Goal: Transaction & Acquisition: Purchase product/service

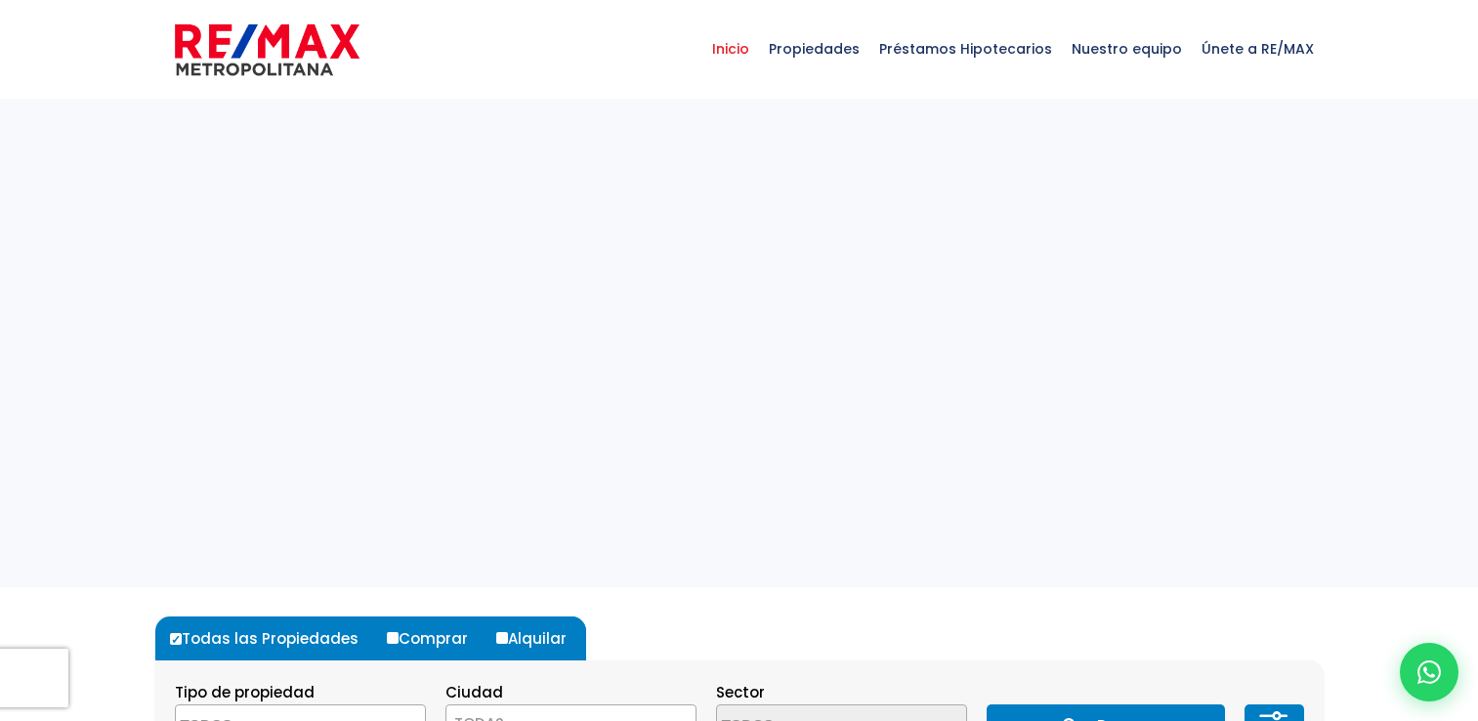
select select
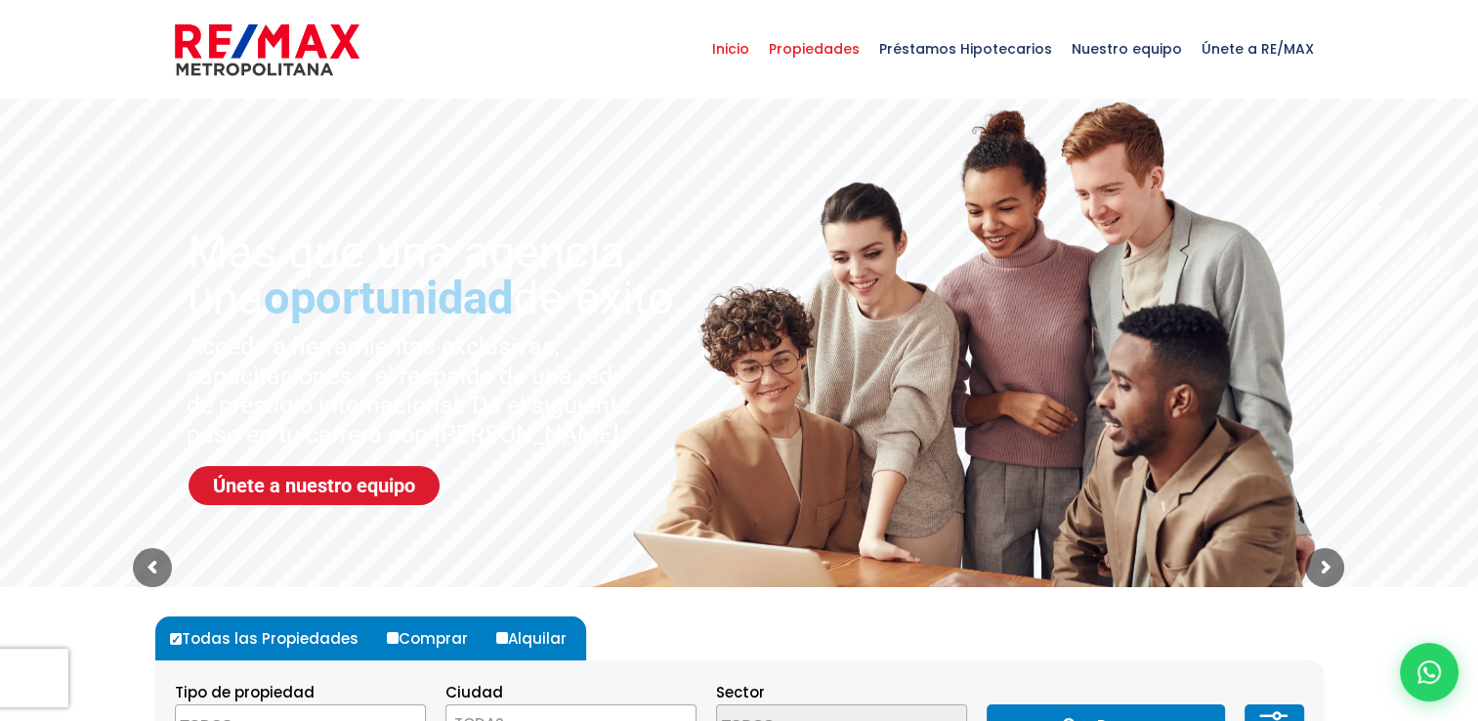
click at [822, 49] on span "Propiedades" at bounding box center [814, 49] width 110 height 59
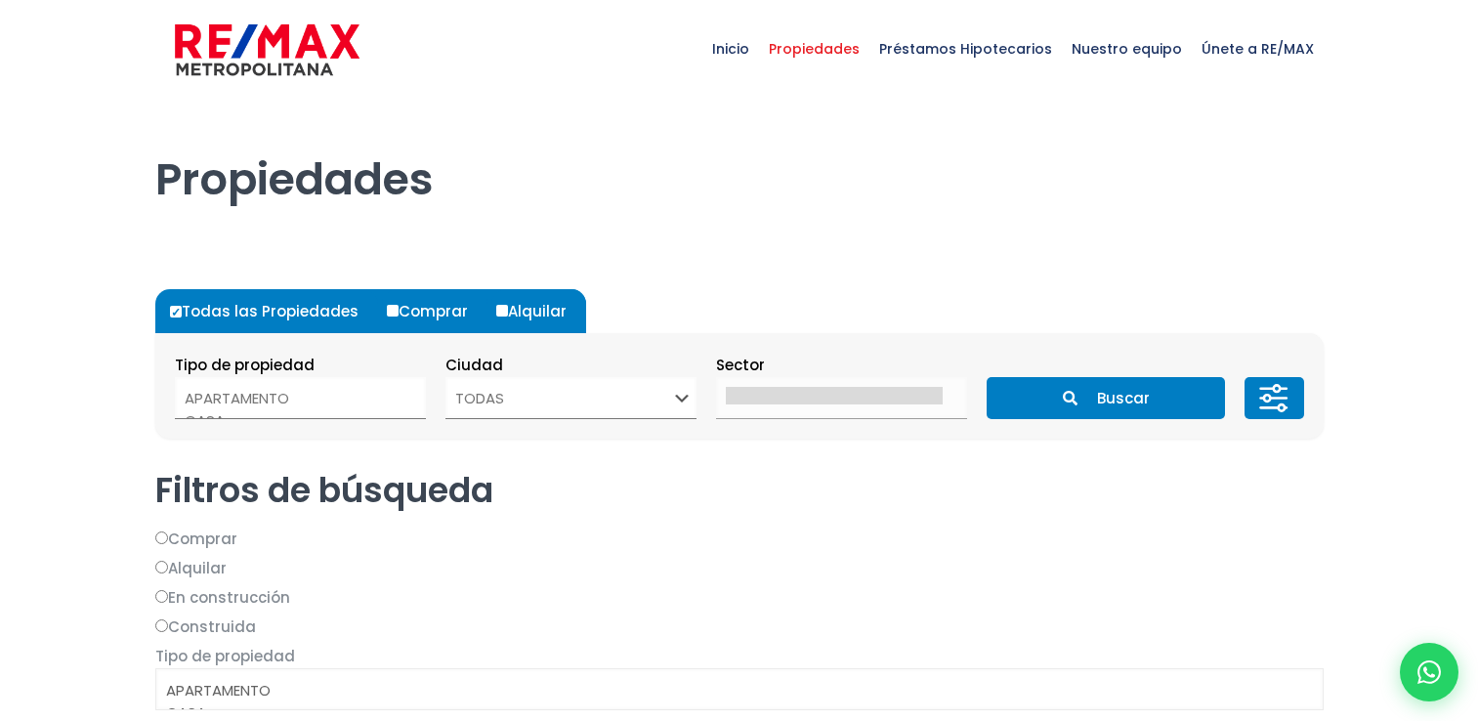
select select
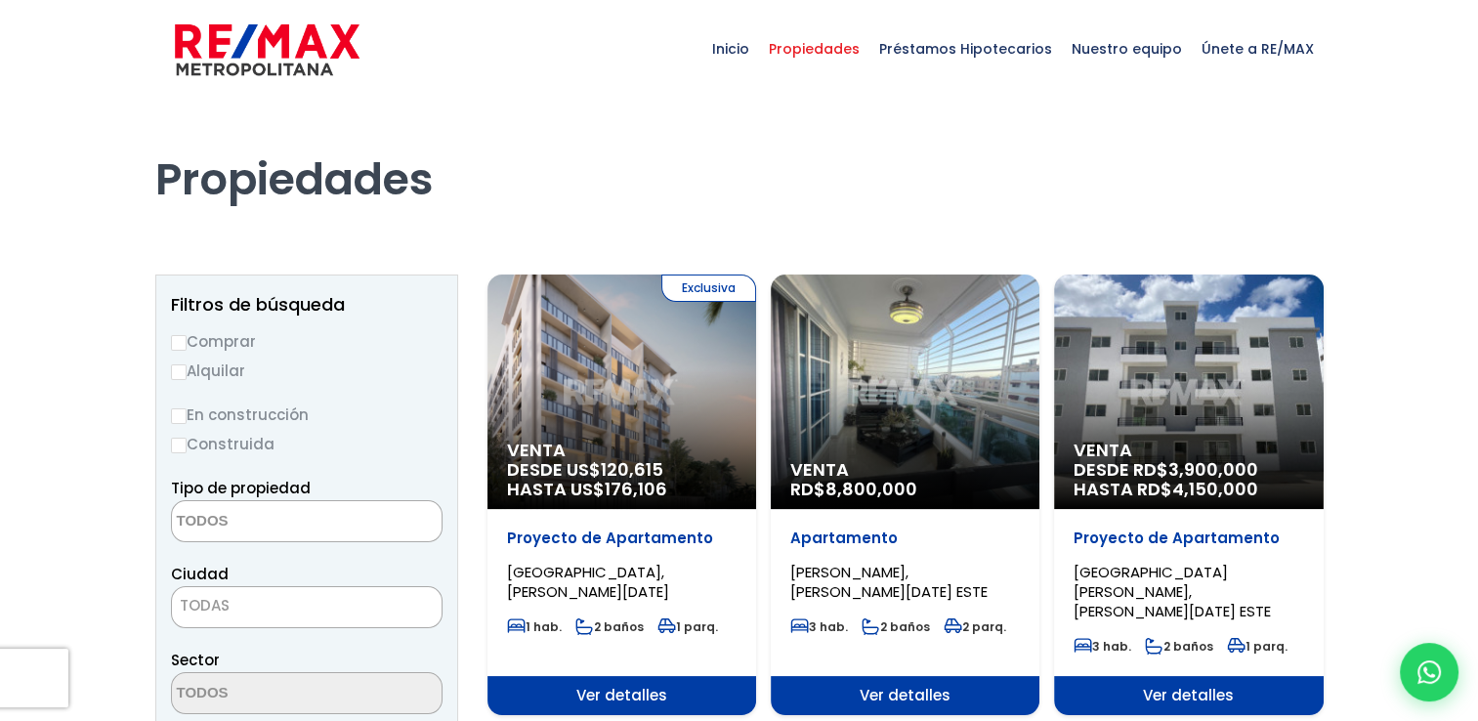
click at [184, 339] on input "Comprar" at bounding box center [179, 343] width 16 height 16
radio input "true"
click at [178, 445] on input "Construida" at bounding box center [179, 446] width 16 height 16
radio input "true"
click at [257, 517] on textarea "Search" at bounding box center [266, 522] width 189 height 42
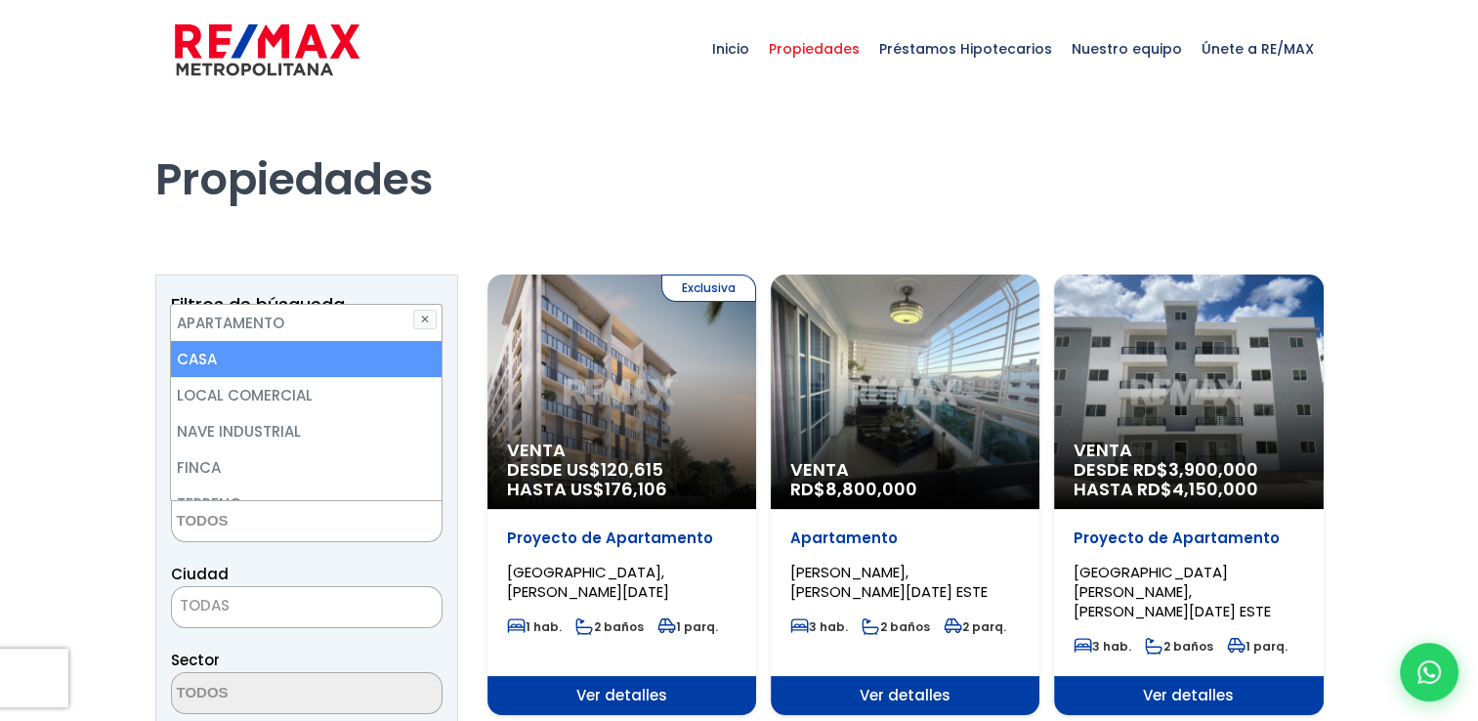
click at [282, 361] on li "CASA" at bounding box center [306, 359] width 270 height 36
select select "house"
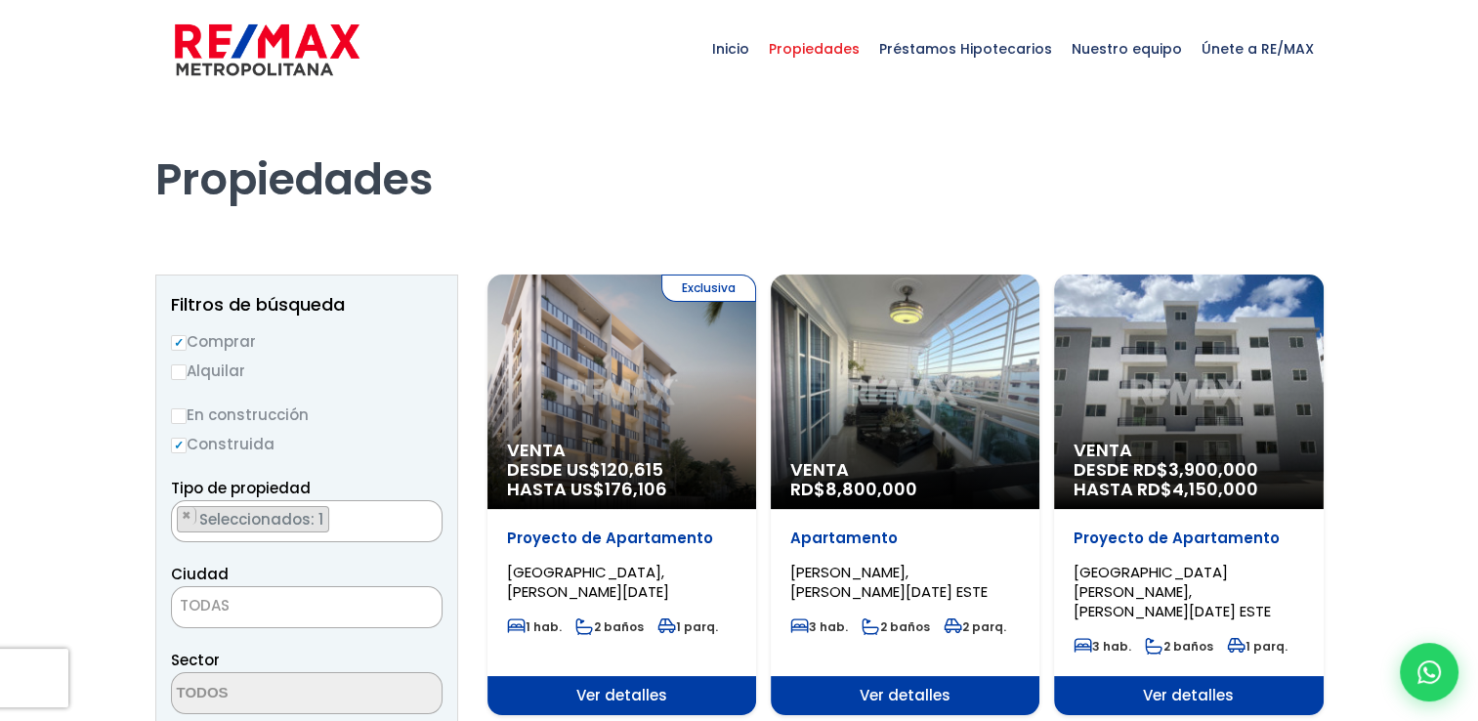
click at [259, 605] on span "TODAS" at bounding box center [307, 605] width 270 height 27
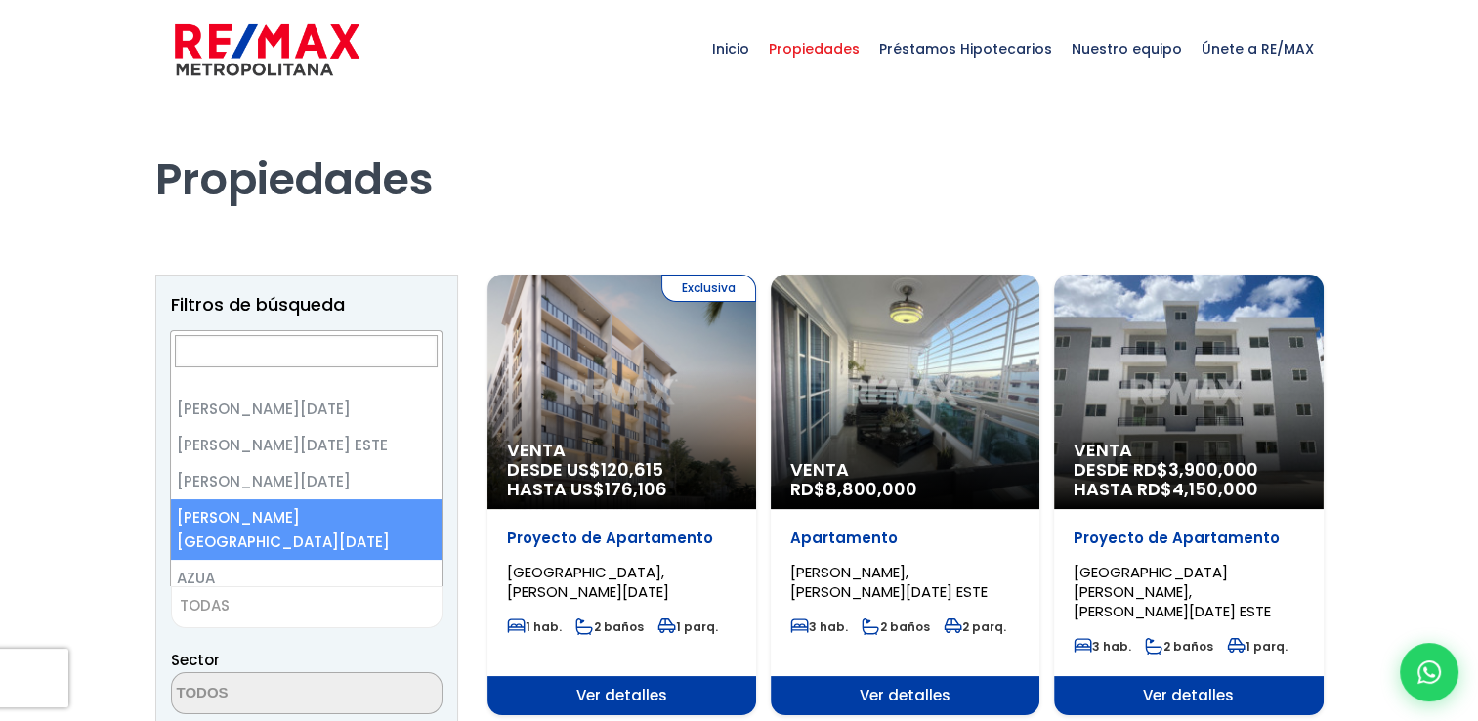
select select "150"
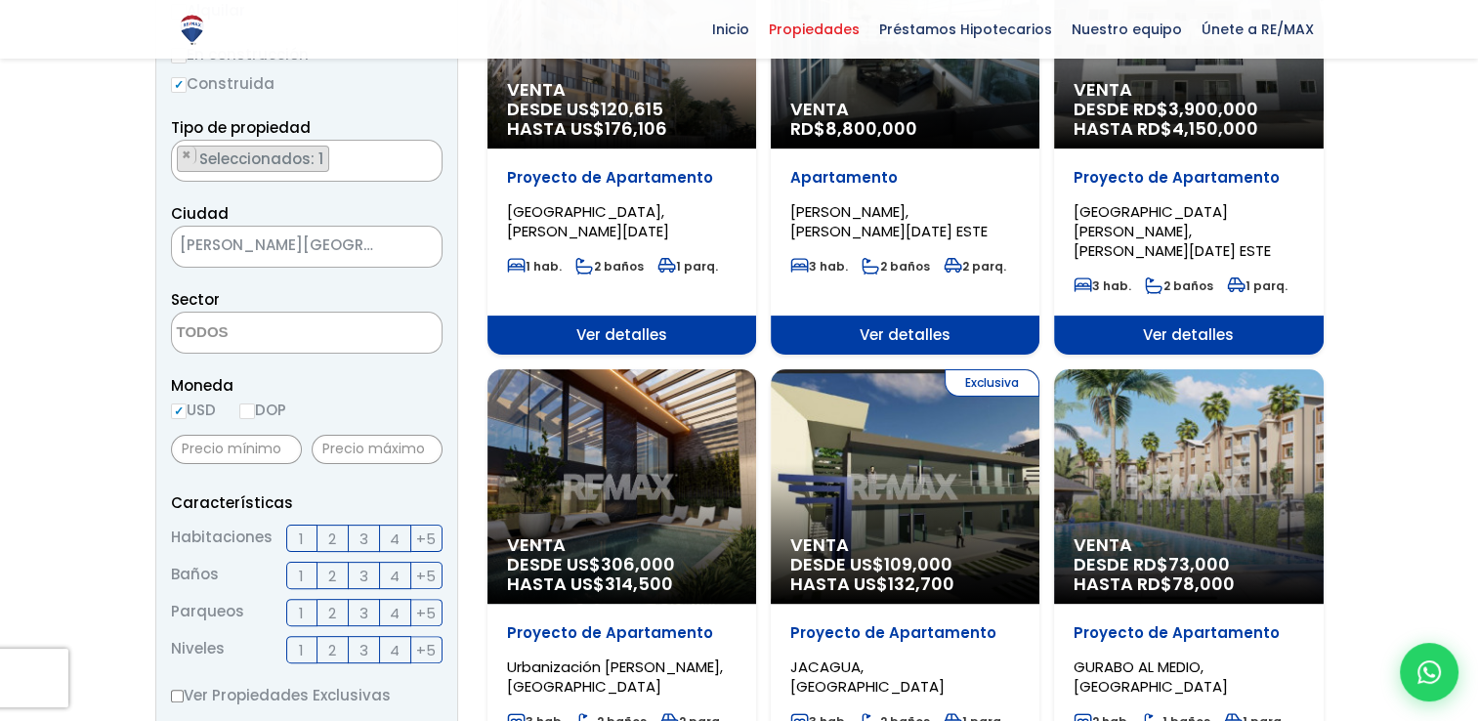
scroll to position [360, 0]
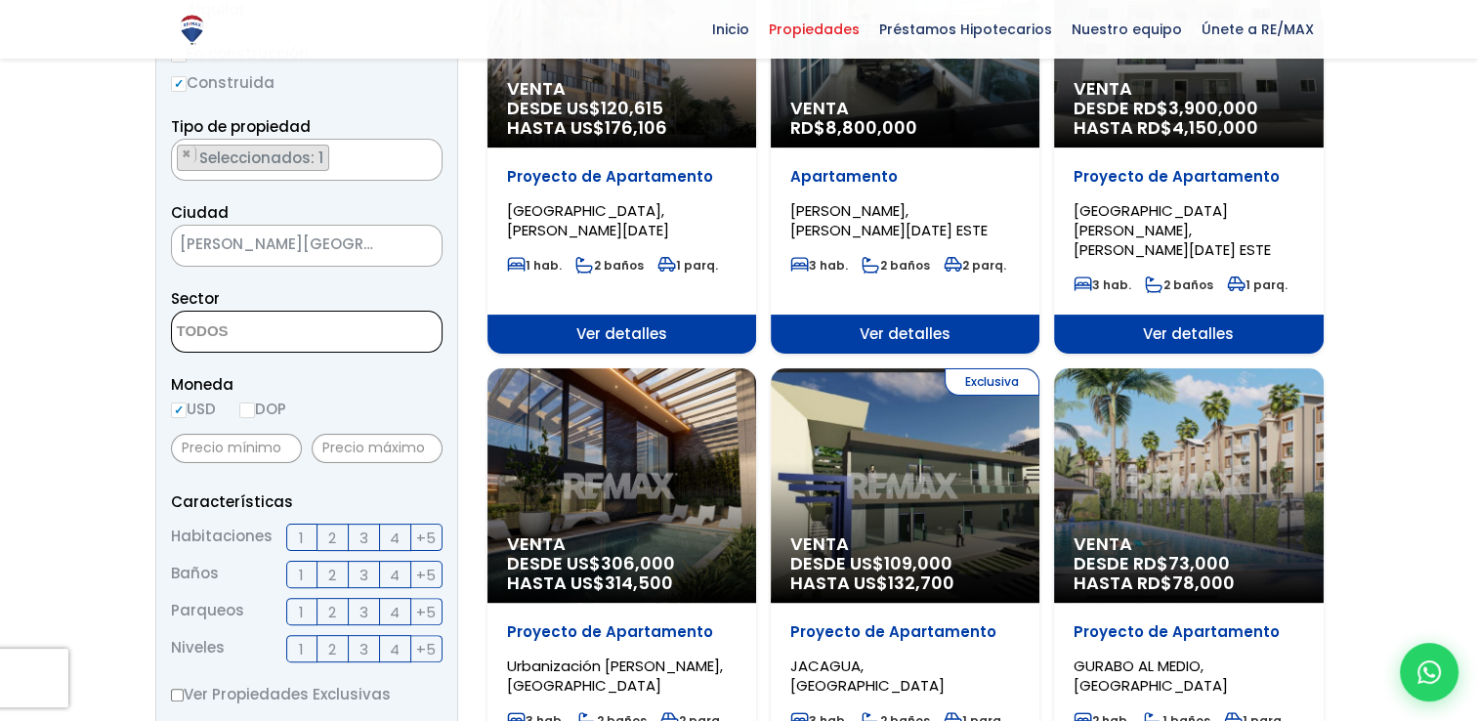
click at [341, 319] on textarea "Search" at bounding box center [266, 333] width 189 height 42
click at [363, 538] on span "3" at bounding box center [363, 537] width 9 height 24
click at [0, 0] on input "3" at bounding box center [0, 0] width 0 height 0
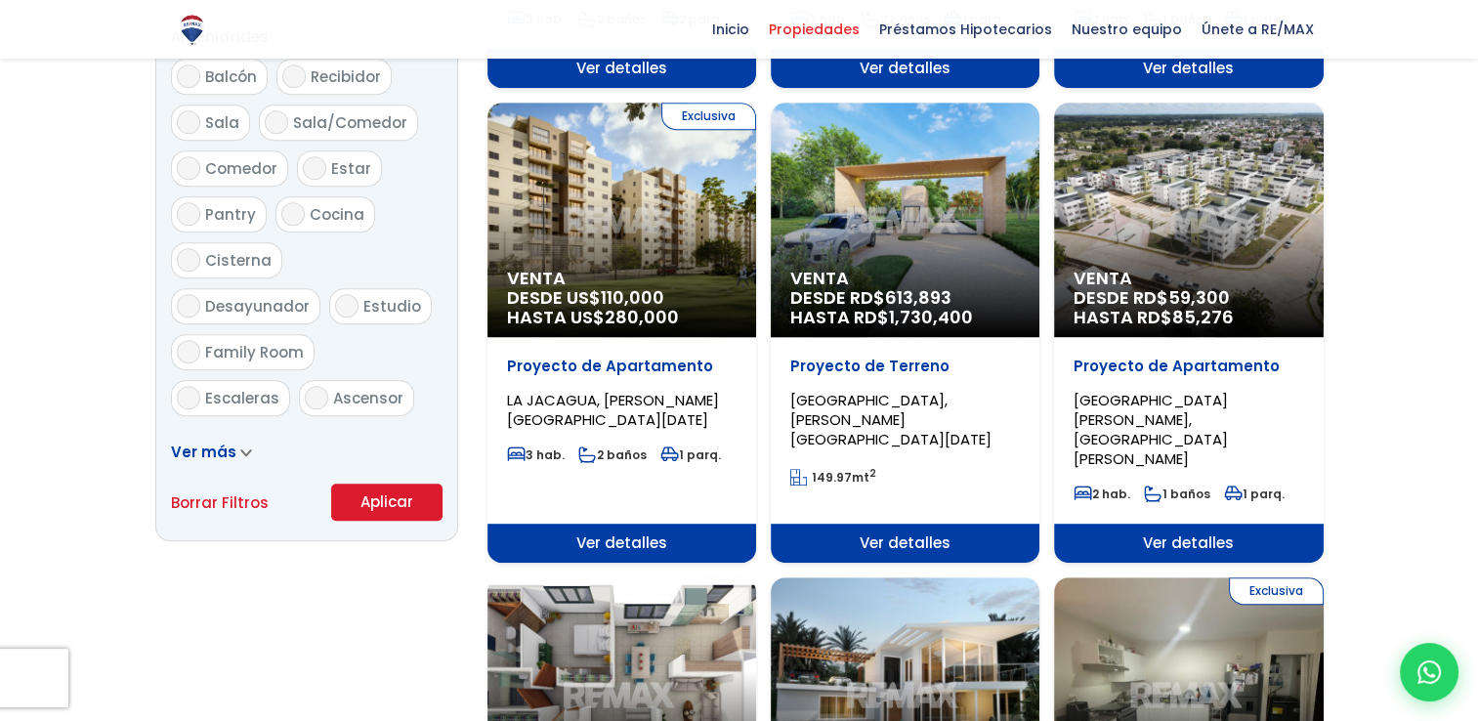
scroll to position [1088, 0]
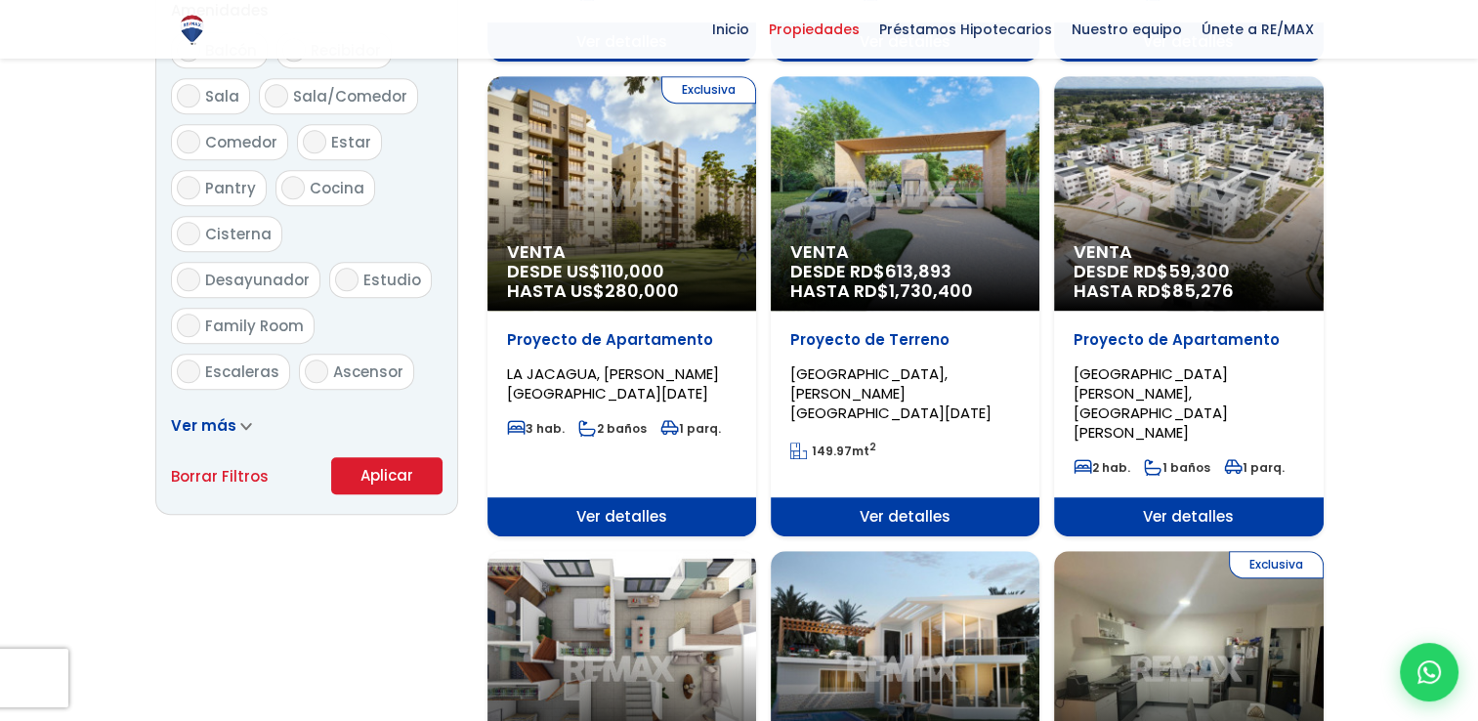
click at [380, 480] on button "Aplicar" at bounding box center [386, 475] width 111 height 37
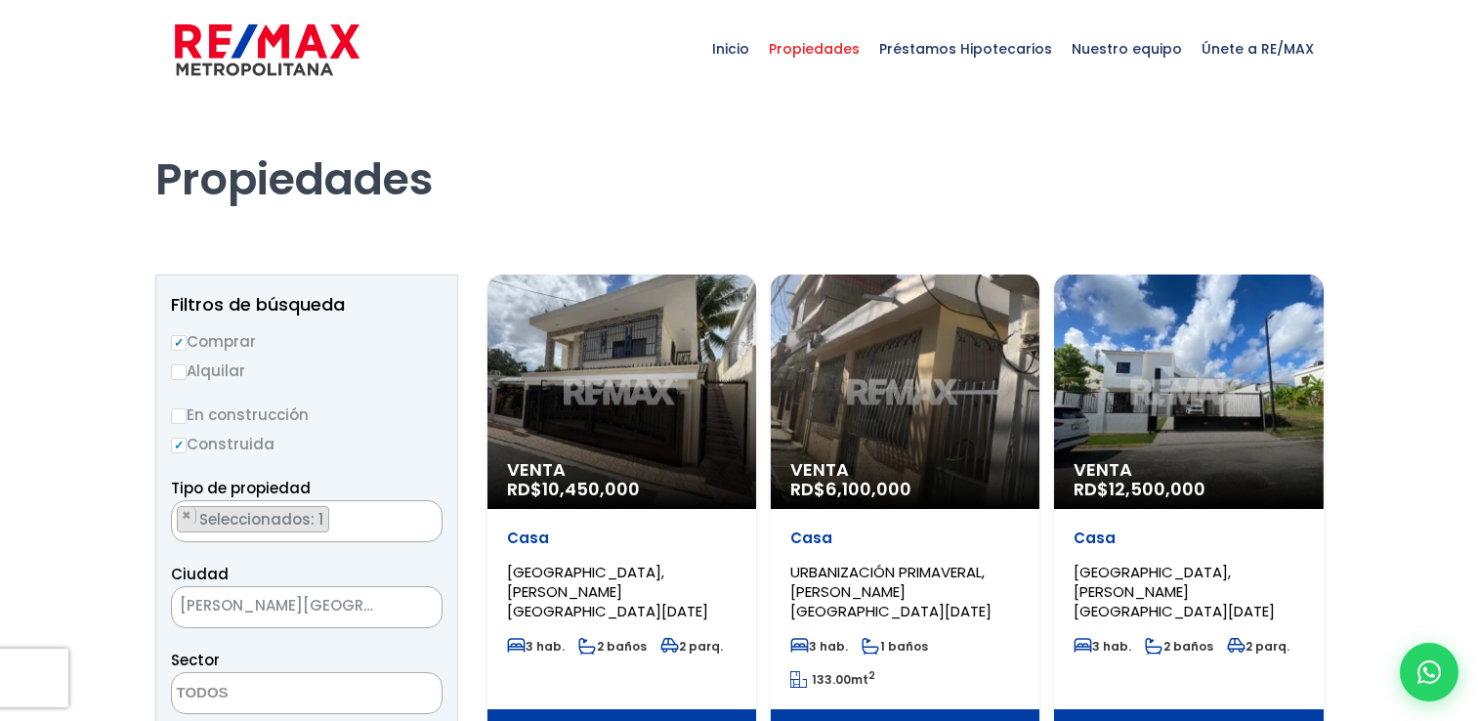
select select
click at [856, 466] on span "Venta" at bounding box center [904, 470] width 229 height 20
